Goal: Task Accomplishment & Management: Manage account settings

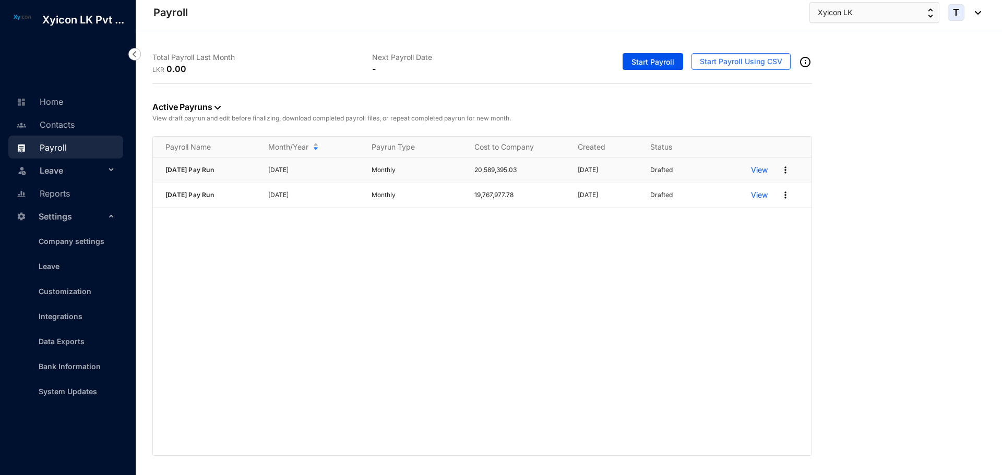
click at [761, 169] on p "View" at bounding box center [759, 170] width 17 height 10
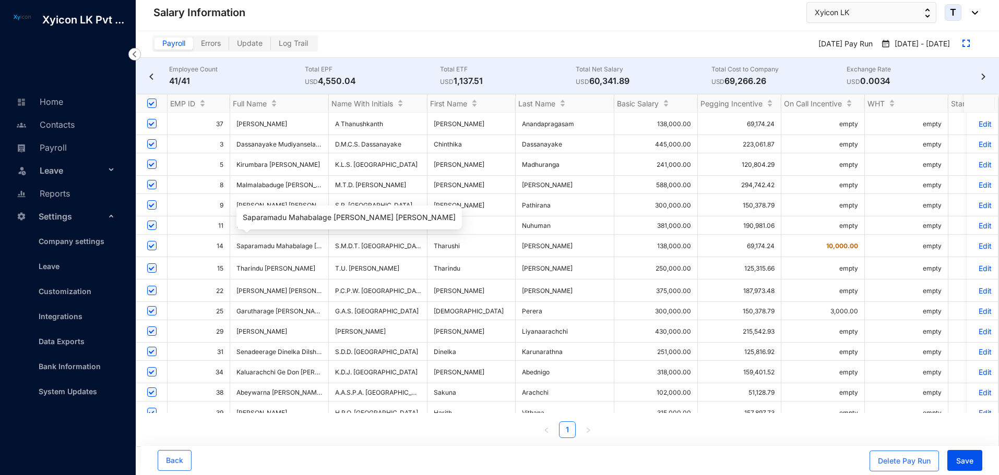
scroll to position [52, 0]
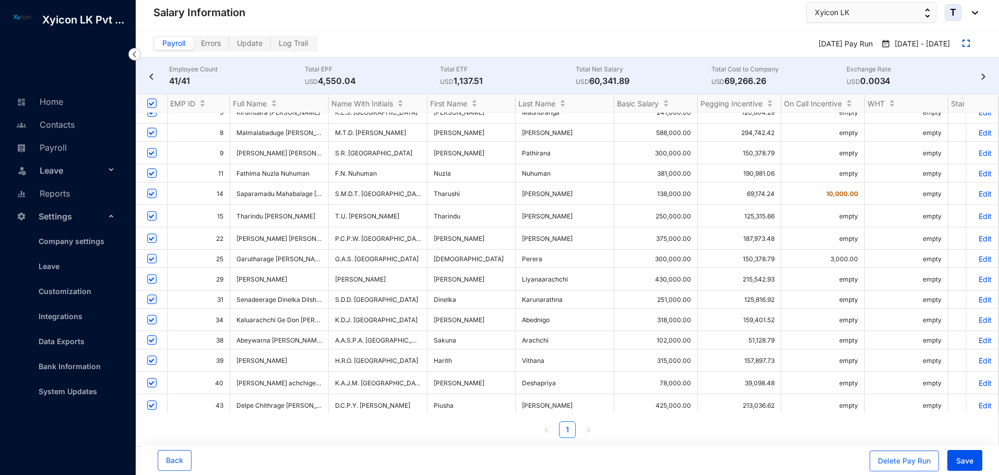
click at [980, 336] on p "Edit" at bounding box center [982, 340] width 18 height 9
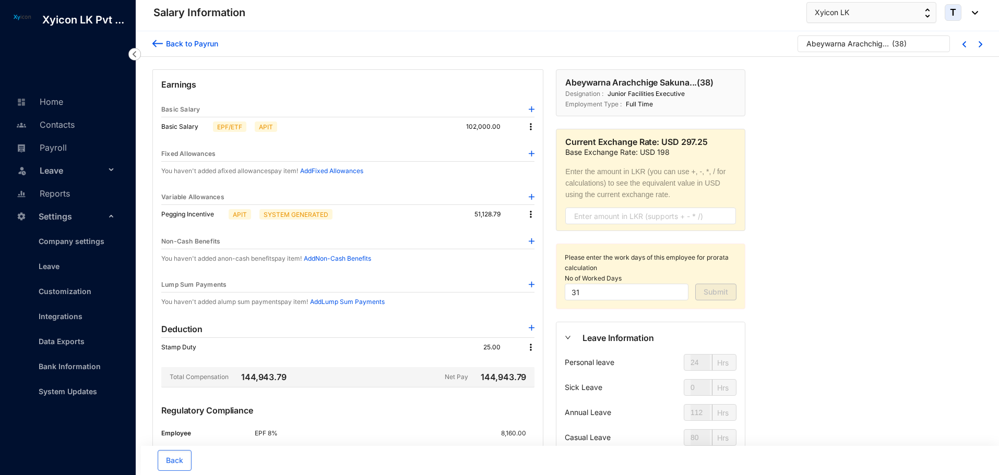
click at [158, 36] on div "Back to Payrun" at bounding box center [185, 42] width 66 height 14
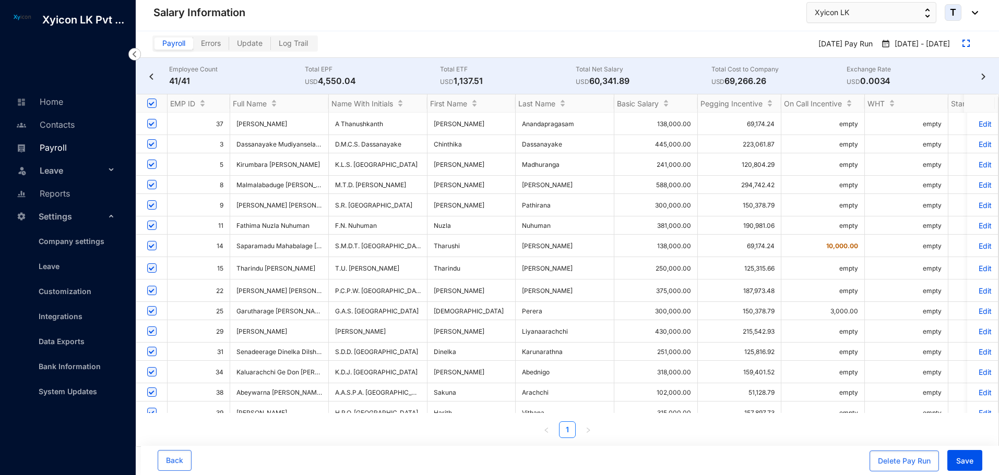
click at [51, 142] on link "Payroll" at bounding box center [40, 147] width 53 height 10
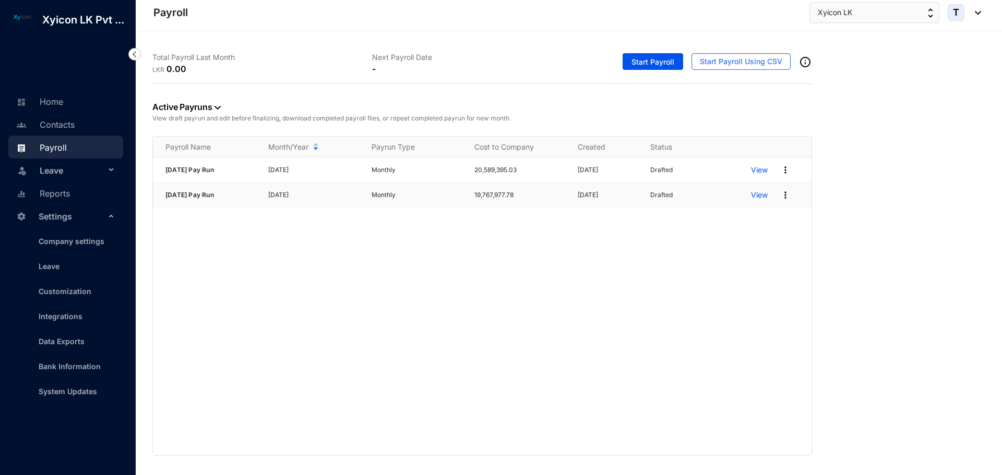
click at [762, 194] on p "View" at bounding box center [759, 195] width 17 height 10
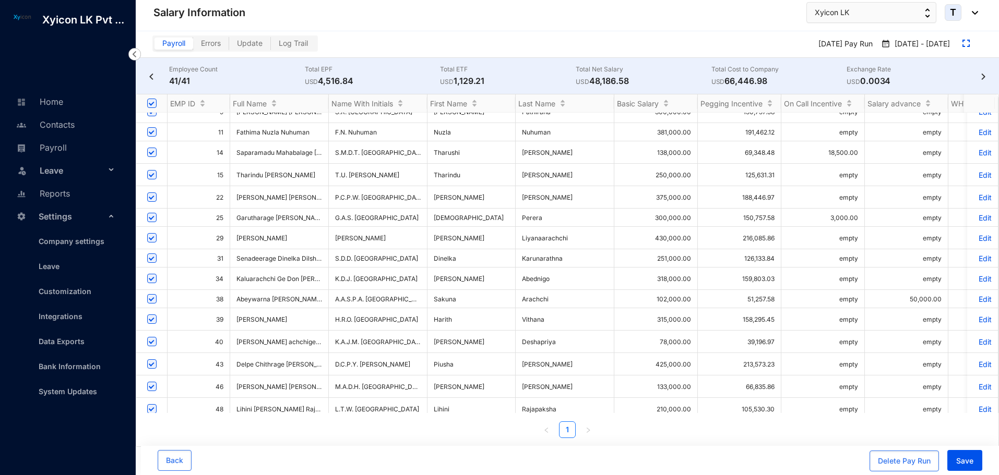
scroll to position [104, 0]
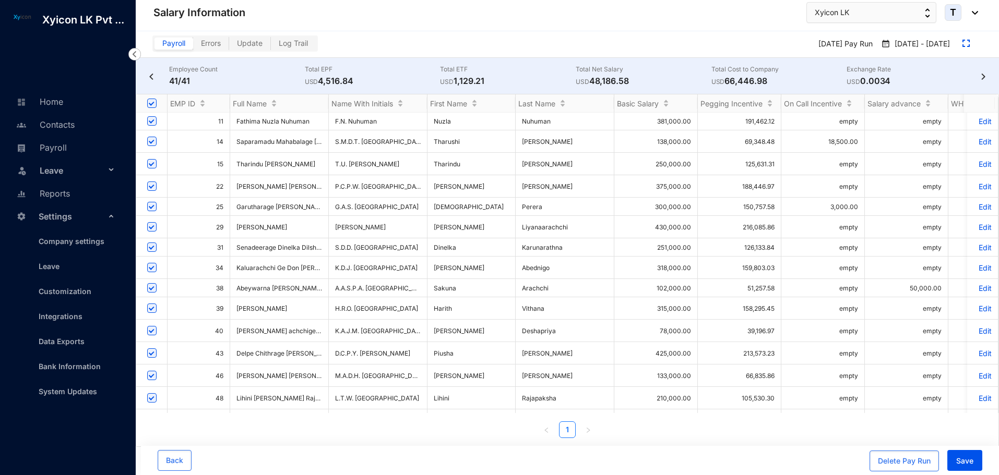
click at [982, 284] on p "Edit" at bounding box center [982, 288] width 18 height 9
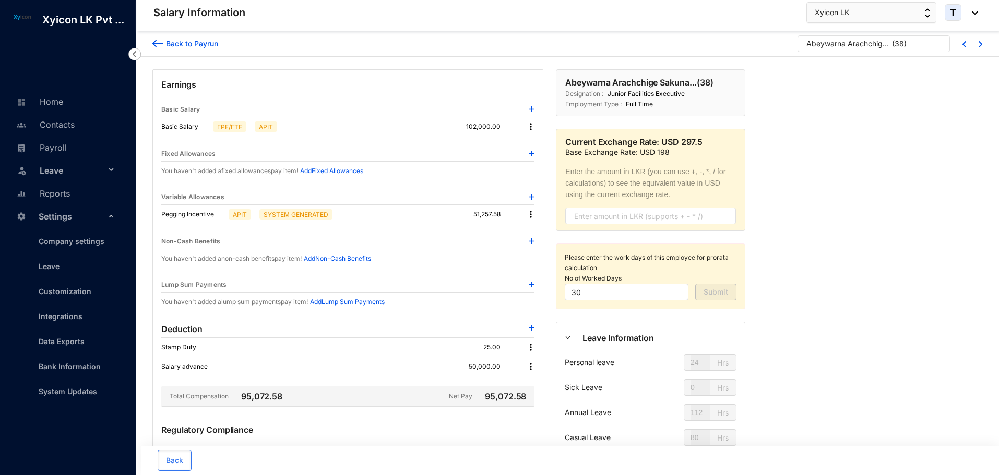
scroll to position [52, 0]
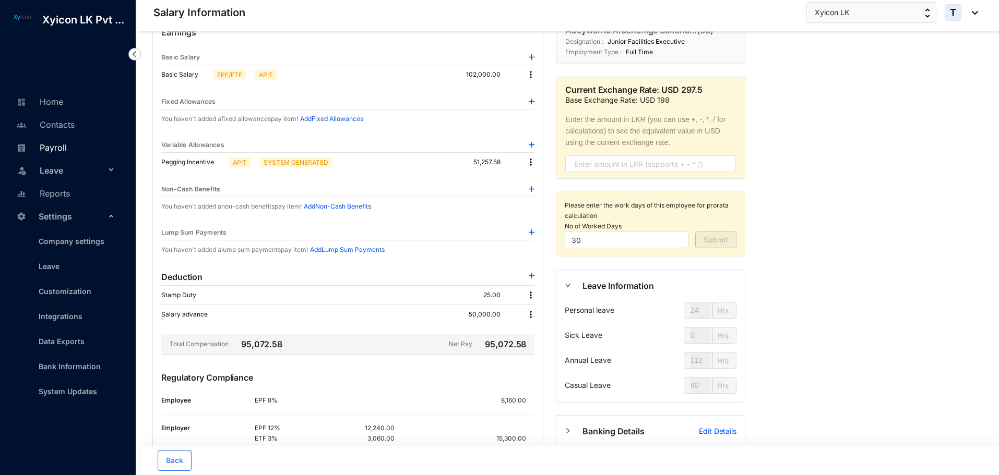
click at [47, 146] on link "Payroll" at bounding box center [40, 147] width 53 height 10
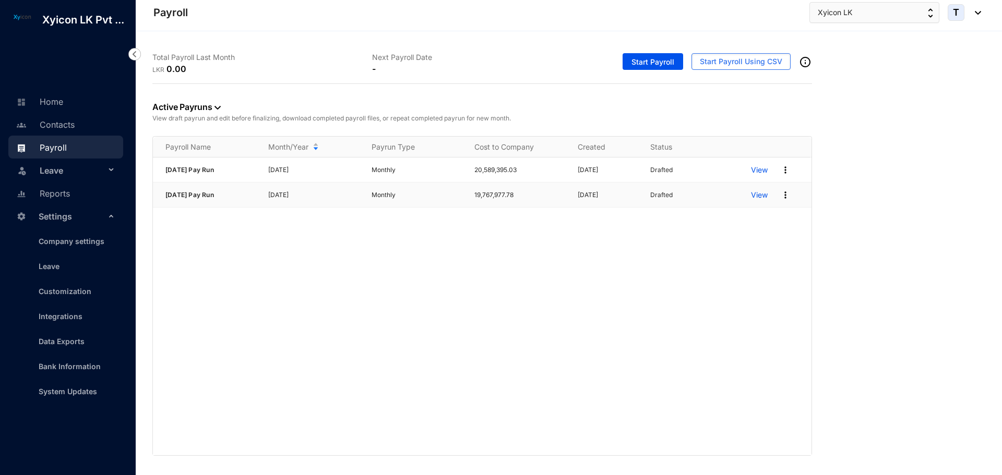
click at [764, 195] on p "View" at bounding box center [759, 195] width 17 height 10
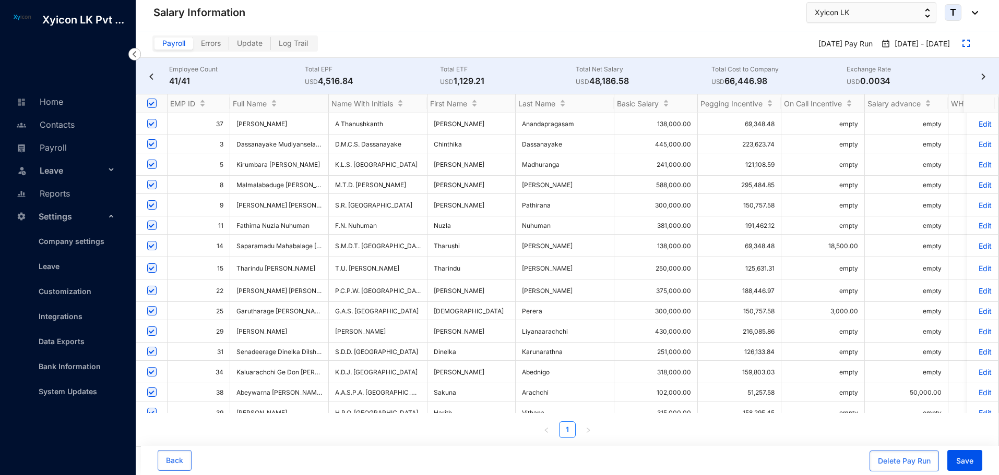
click at [978, 125] on p "Edit" at bounding box center [982, 123] width 18 height 9
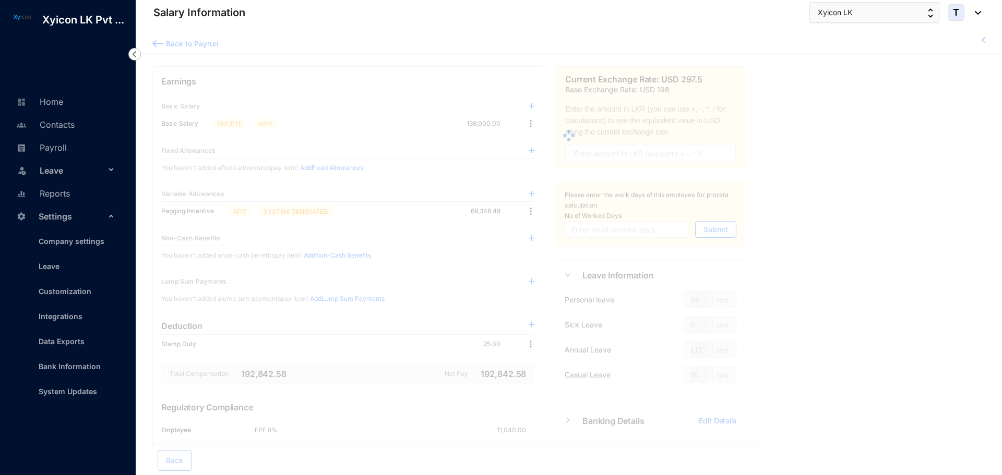
type input "30"
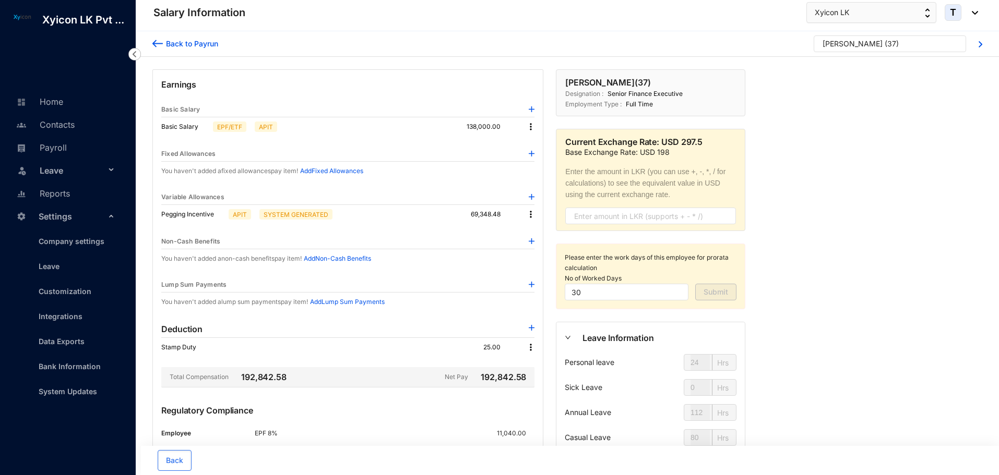
click at [156, 45] on img at bounding box center [157, 43] width 10 height 11
